Goal: Find specific page/section: Find specific page/section

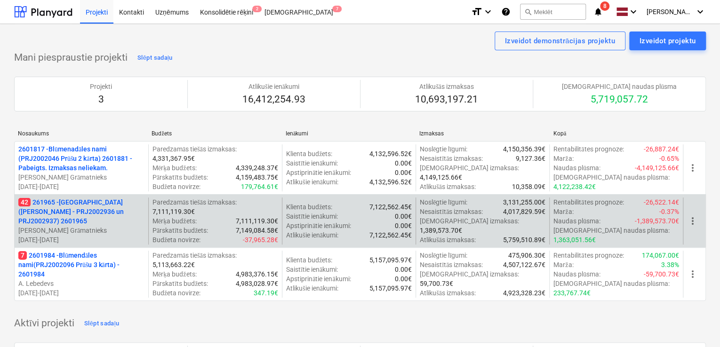
click at [104, 220] on p "42 261965 - Nīcgales iela (abas ēkas - PRJ2002936 un PRJ2002937) 2601965" at bounding box center [81, 212] width 126 height 28
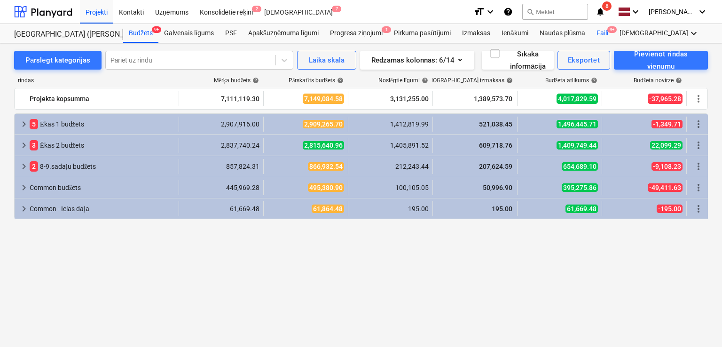
click at [606, 29] on div "Faili 9+" at bounding box center [602, 33] width 23 height 19
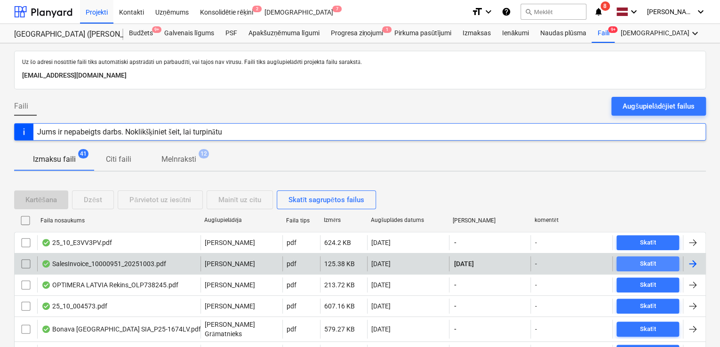
click at [641, 267] on div "Skatīt" at bounding box center [648, 264] width 16 height 11
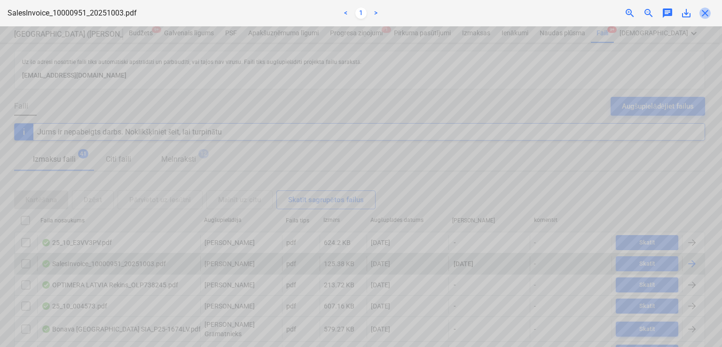
click at [705, 15] on span "close" at bounding box center [705, 13] width 11 height 11
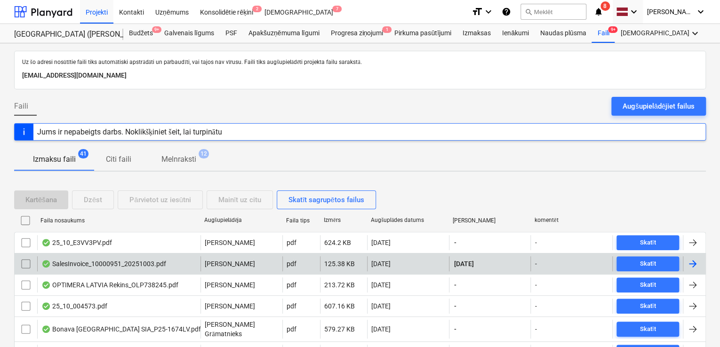
click at [641, 12] on div "keyboard_arrow_down" at bounding box center [627, 12] width 31 height 24
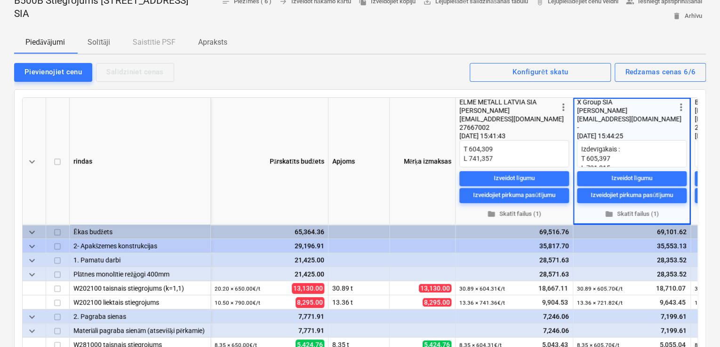
scroll to position [0, 64]
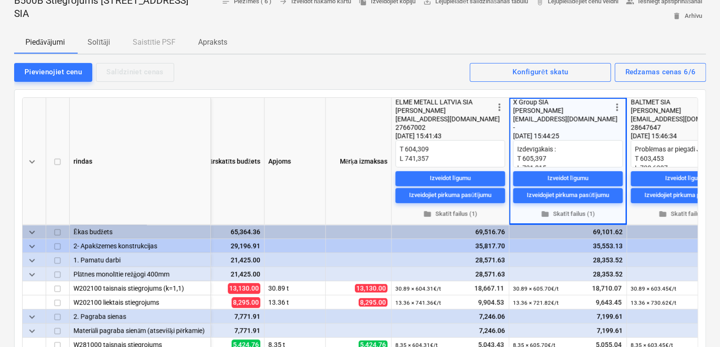
type textarea "x"
